Goal: Task Accomplishment & Management: Use online tool/utility

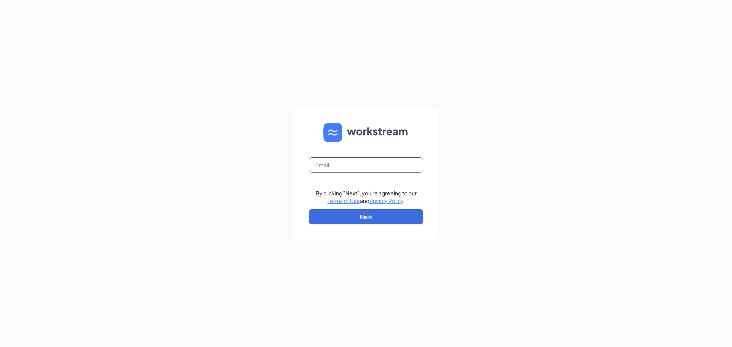
drag, startPoint x: 380, startPoint y: 164, endPoint x: 384, endPoint y: 161, distance: 4.7
click at [383, 162] on input "text" at bounding box center [366, 164] width 114 height 15
type input "cscbeaufort1@sing-bev.com"
click at [390, 219] on button "Next" at bounding box center [366, 216] width 114 height 15
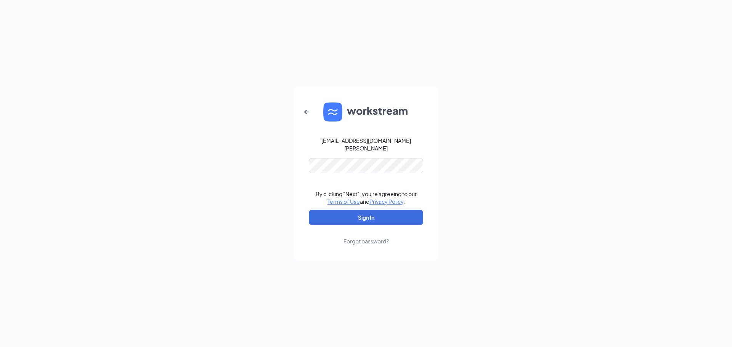
click at [403, 221] on form "cscbeaufort1@sing-bev.com By clicking "Next", you're agreeing to our Terms of U…" at bounding box center [366, 173] width 145 height 173
click at [407, 216] on button "Sign In" at bounding box center [366, 217] width 114 height 15
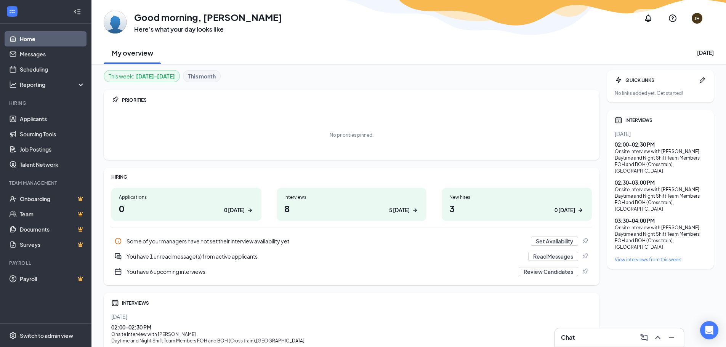
click at [383, 210] on h1 "8 5 today" at bounding box center [351, 208] width 135 height 13
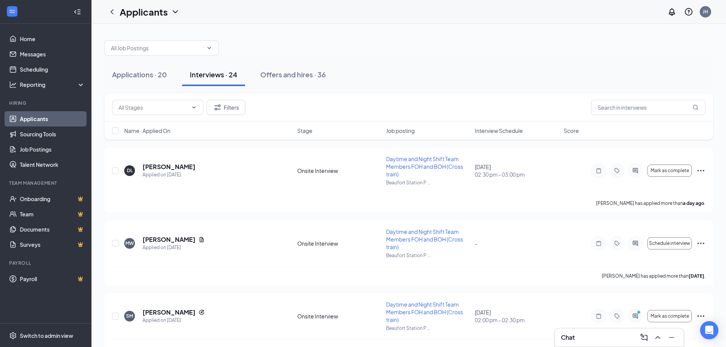
click at [583, 334] on div "Chat" at bounding box center [619, 338] width 117 height 12
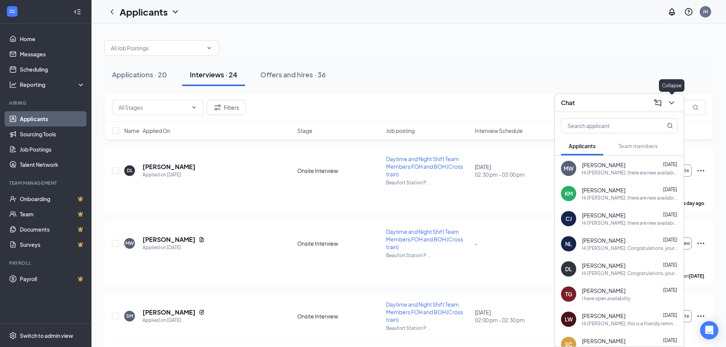
click at [673, 105] on icon "ChevronDown" at bounding box center [671, 102] width 9 height 9
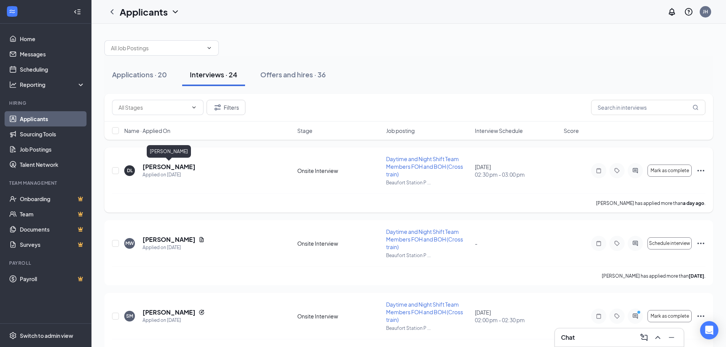
click at [178, 165] on h5 "[PERSON_NAME]" at bounding box center [169, 167] width 53 height 8
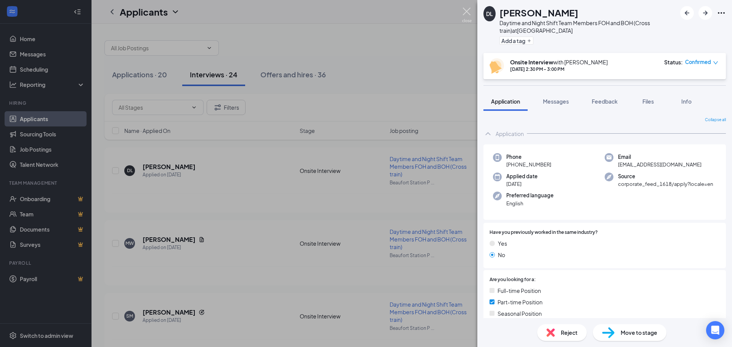
click at [465, 10] on img at bounding box center [467, 15] width 10 height 15
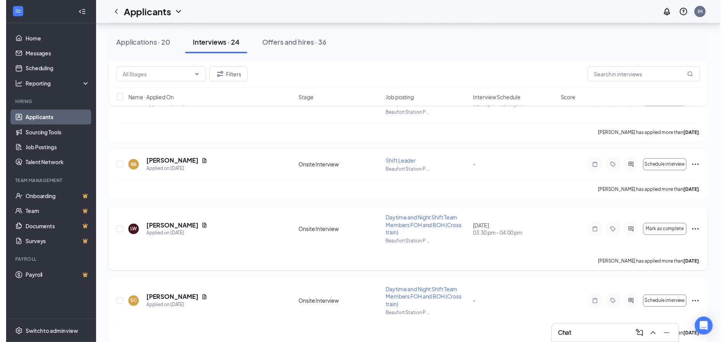
scroll to position [305, 0]
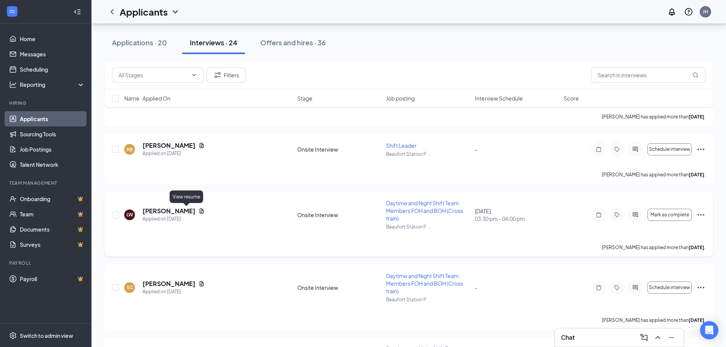
click at [200, 213] on icon "Document" at bounding box center [202, 211] width 4 height 5
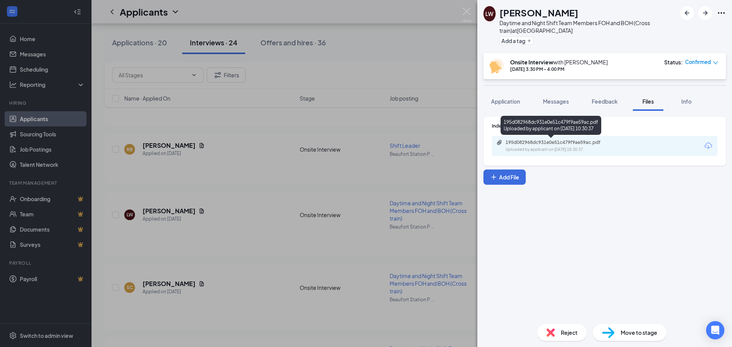
click at [548, 142] on div "195d082968dc931e0e51c479f9ae59ac.pdf" at bounding box center [559, 143] width 107 height 6
click at [387, 119] on div "[PERSON_NAME] Daytime and Night Shift Team Members FOH and BOH (Cross train) at…" at bounding box center [366, 173] width 732 height 347
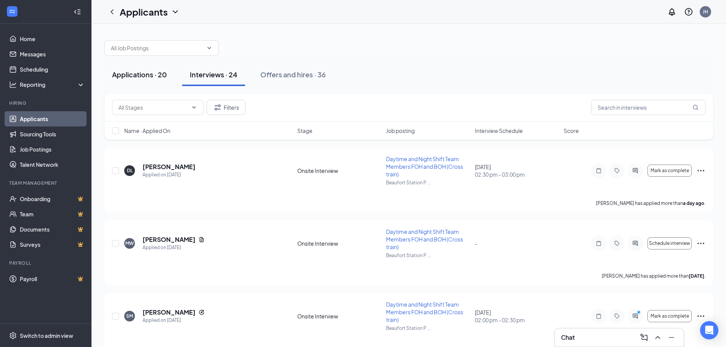
click at [154, 72] on div "Applications · 20" at bounding box center [139, 75] width 55 height 10
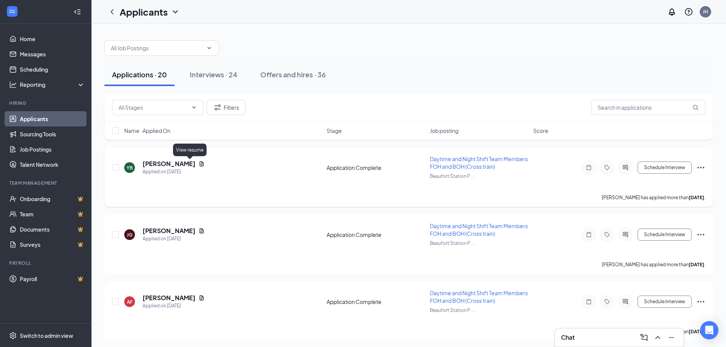
click at [199, 165] on icon "Document" at bounding box center [202, 164] width 6 height 6
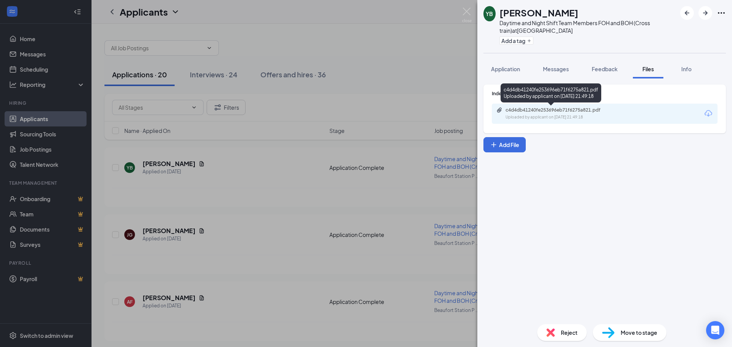
click at [554, 113] on div "c4d4db41240fe253696eb71f6275a821.pdf" at bounding box center [559, 110] width 107 height 6
click at [410, 40] on div "YB [PERSON_NAME] Daytime and Night Shift Team Members FOH and BOH (Cross train)…" at bounding box center [366, 173] width 732 height 347
